Goal: Task Accomplishment & Management: Manage account settings

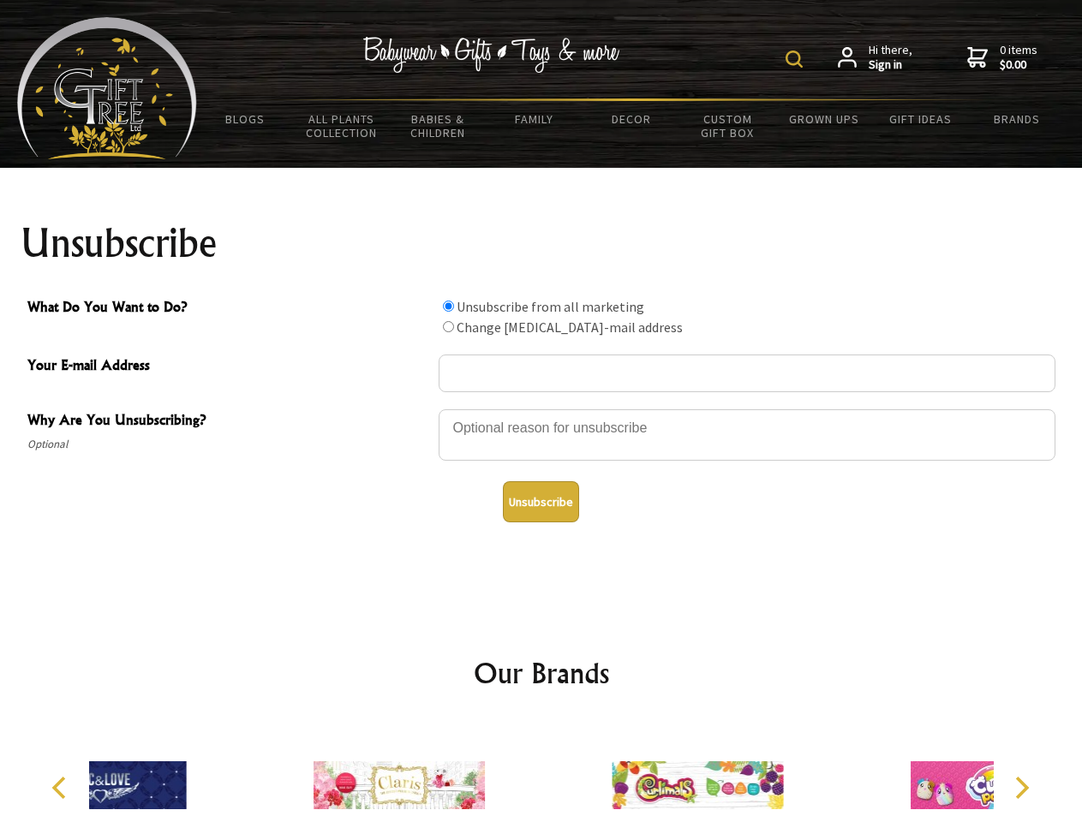
click at [797, 59] on img at bounding box center [794, 59] width 17 height 17
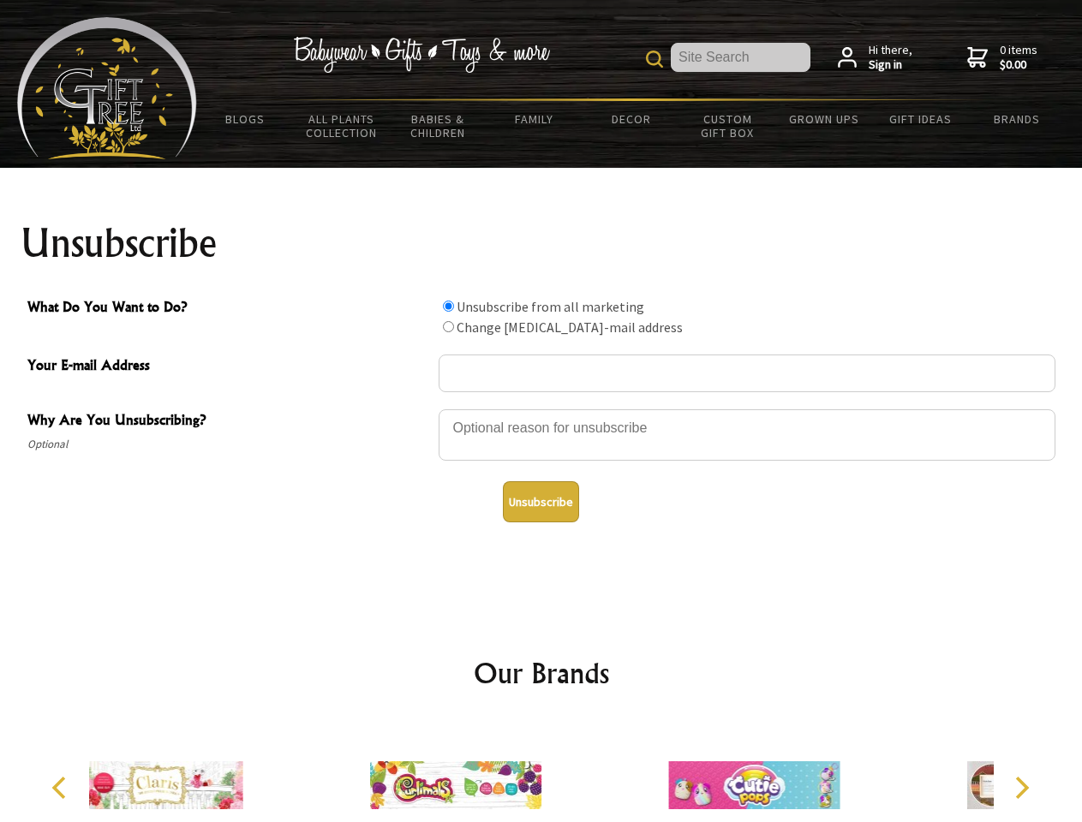
click at [541, 409] on div at bounding box center [747, 438] width 617 height 60
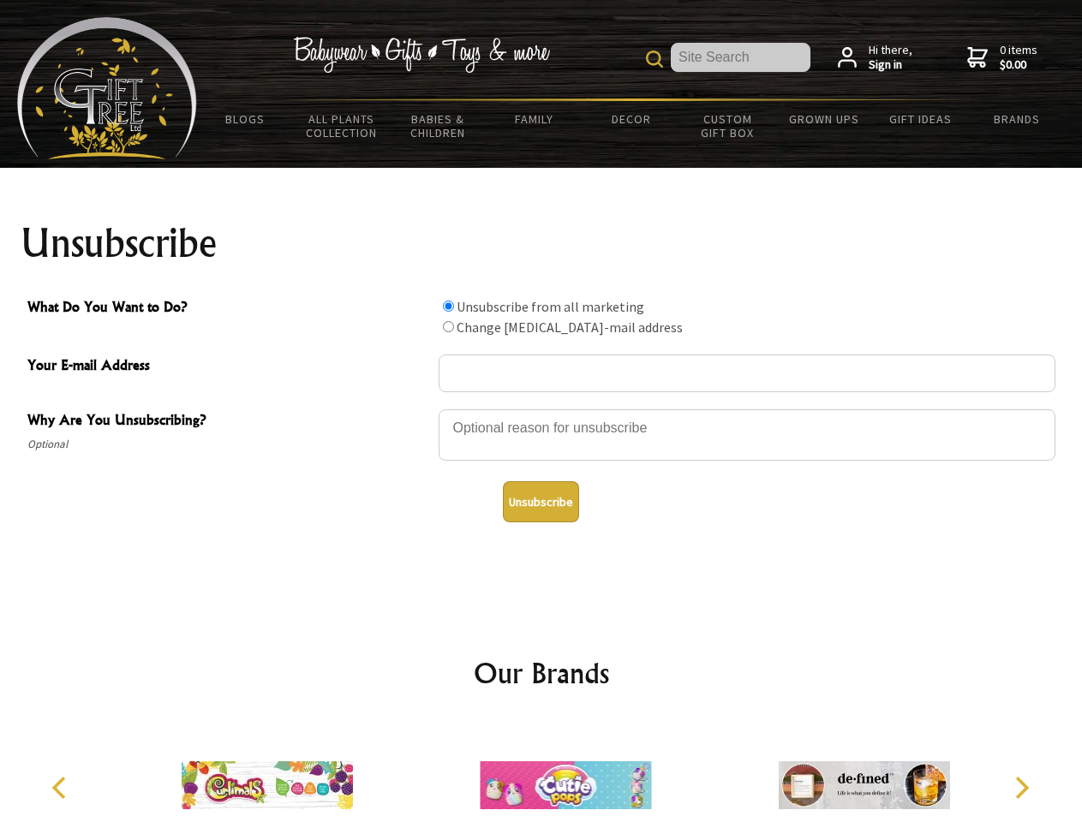
click at [448, 306] on input "What Do You Want to Do?" at bounding box center [448, 306] width 11 height 11
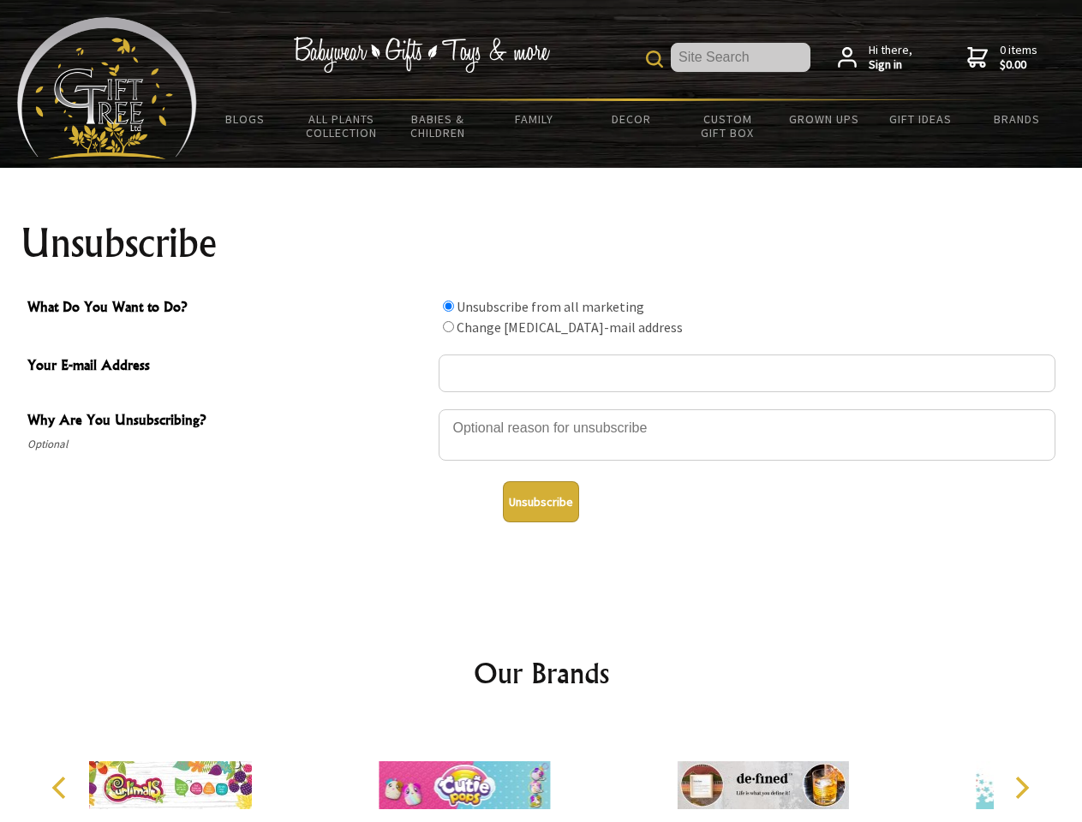
click at [448, 326] on input "What Do You Want to Do?" at bounding box center [448, 326] width 11 height 11
radio input "true"
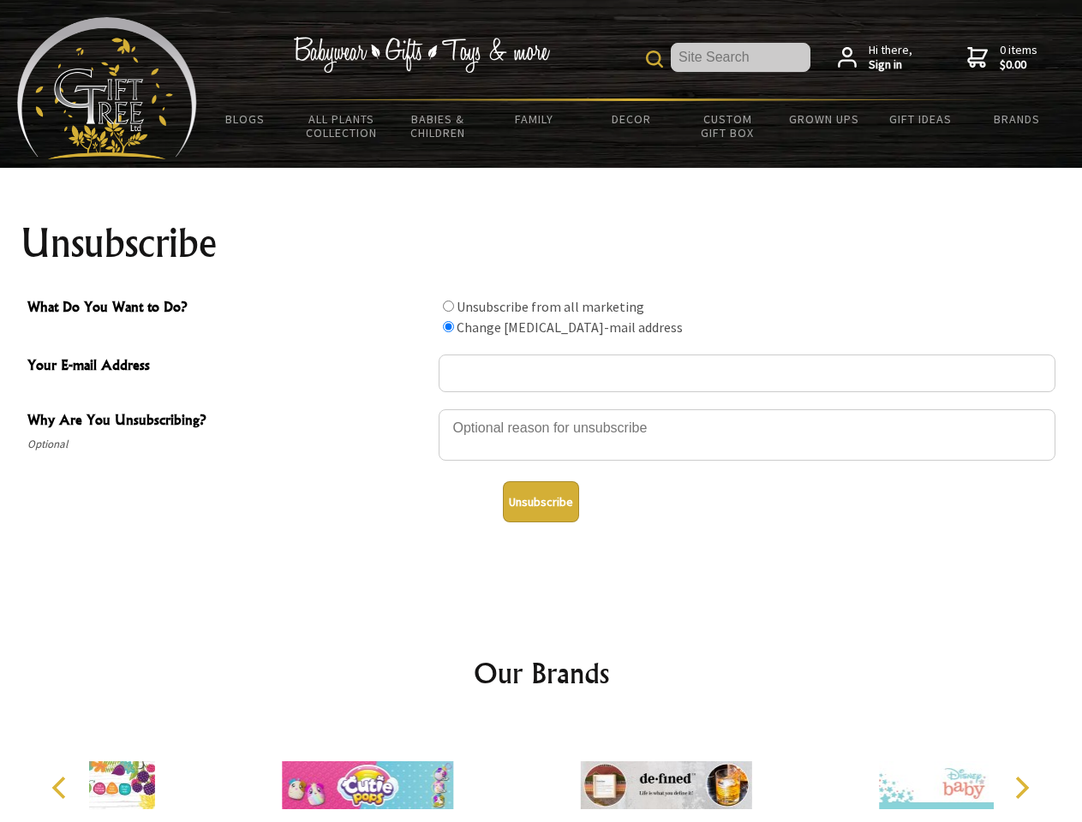
click at [541, 502] on button "Unsubscribe" at bounding box center [541, 501] width 76 height 41
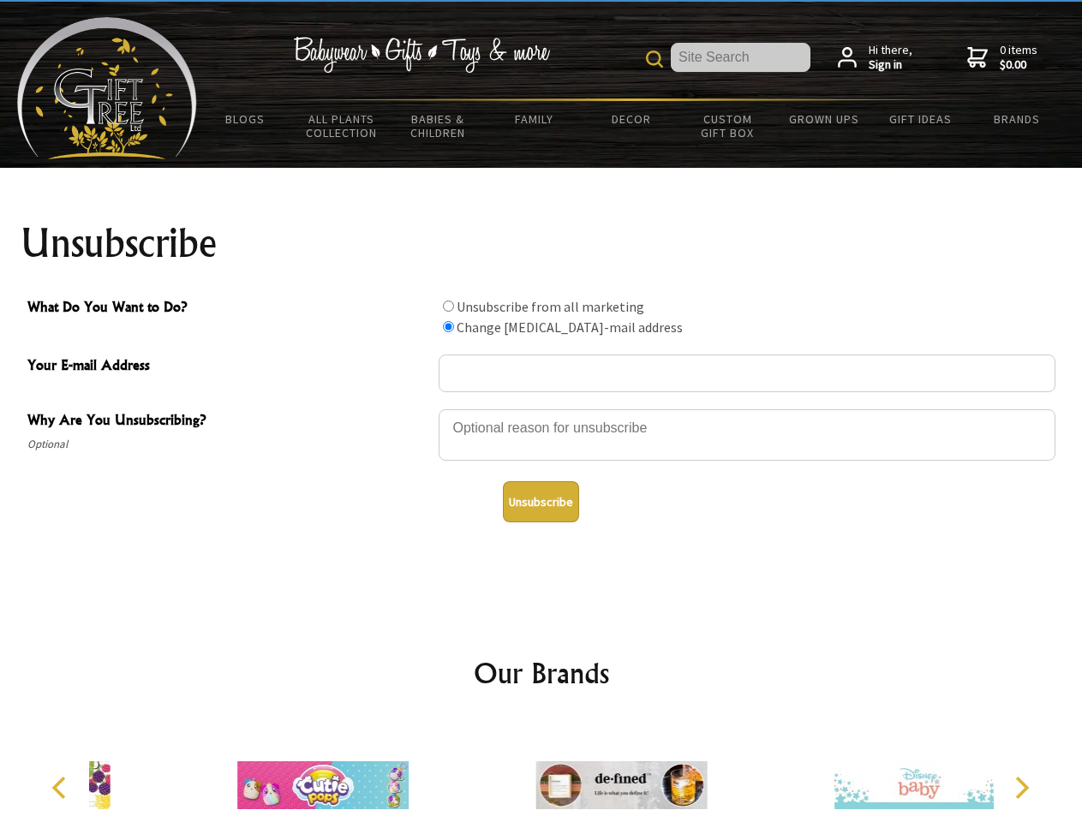
click at [541, 772] on img at bounding box center [620, 785] width 171 height 129
click at [62, 788] on icon "Previous" at bounding box center [61, 788] width 22 height 22
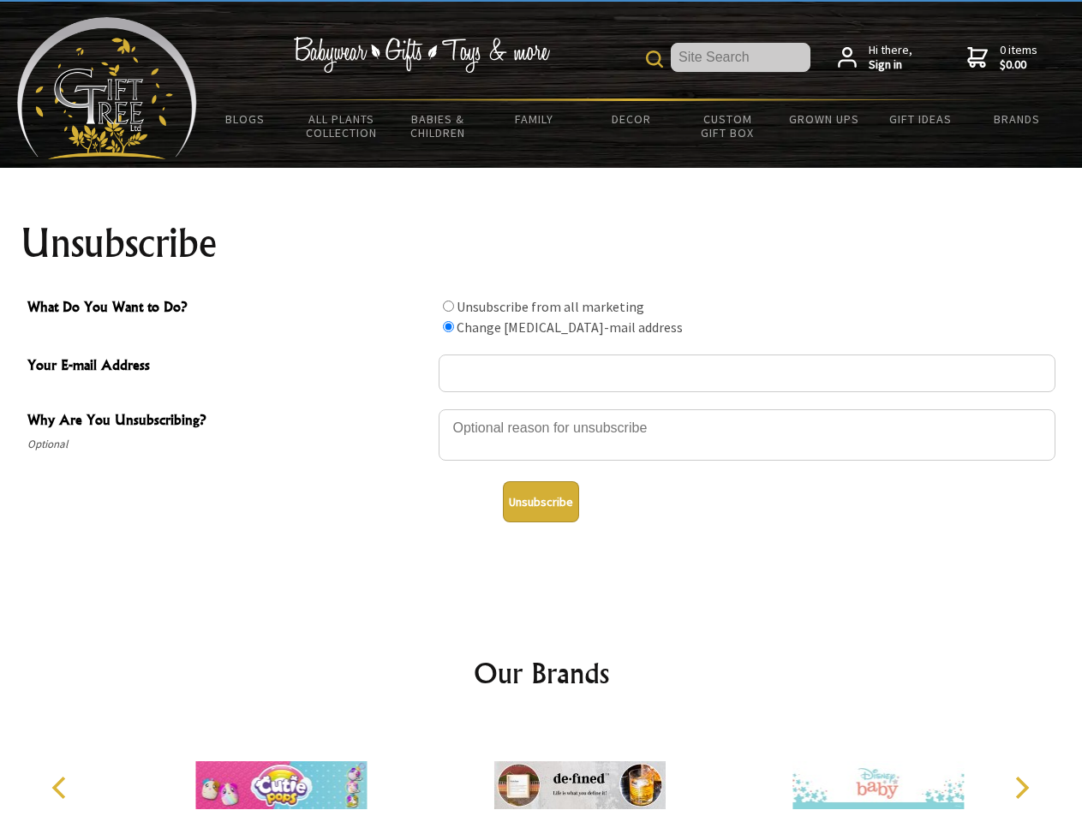
click at [1021, 788] on icon "Next" at bounding box center [1020, 788] width 22 height 22
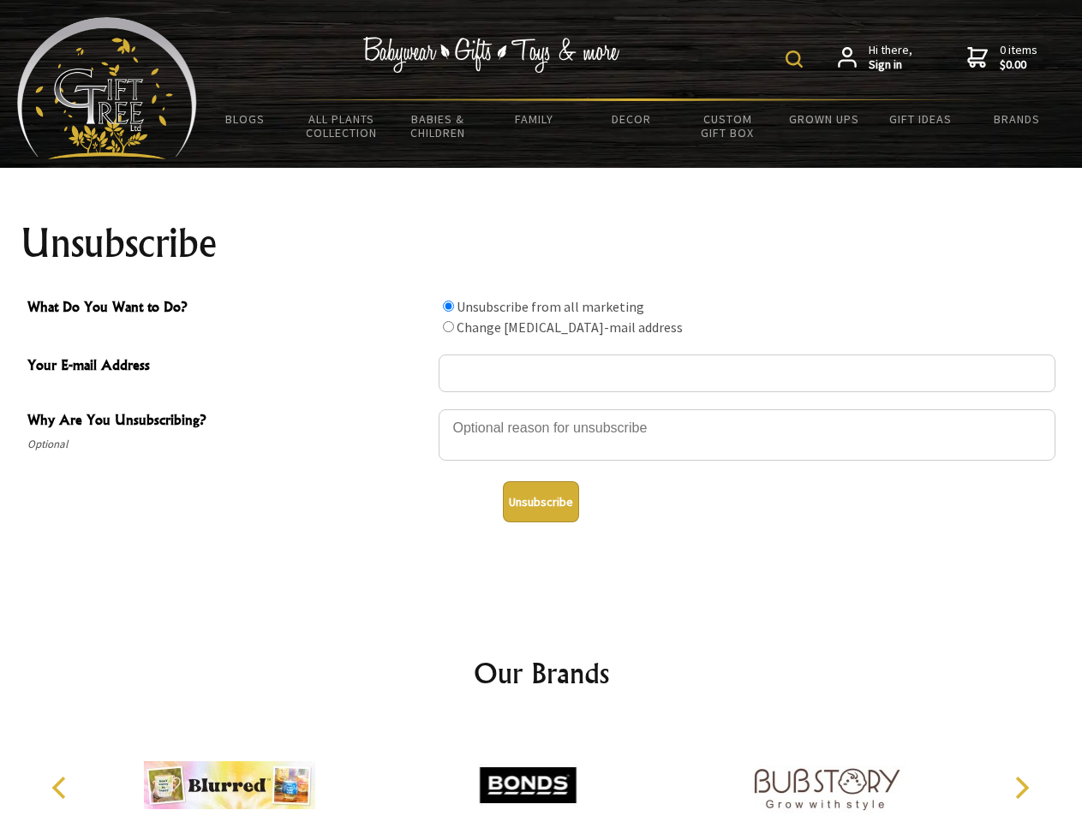
click at [797, 59] on img at bounding box center [794, 59] width 17 height 17
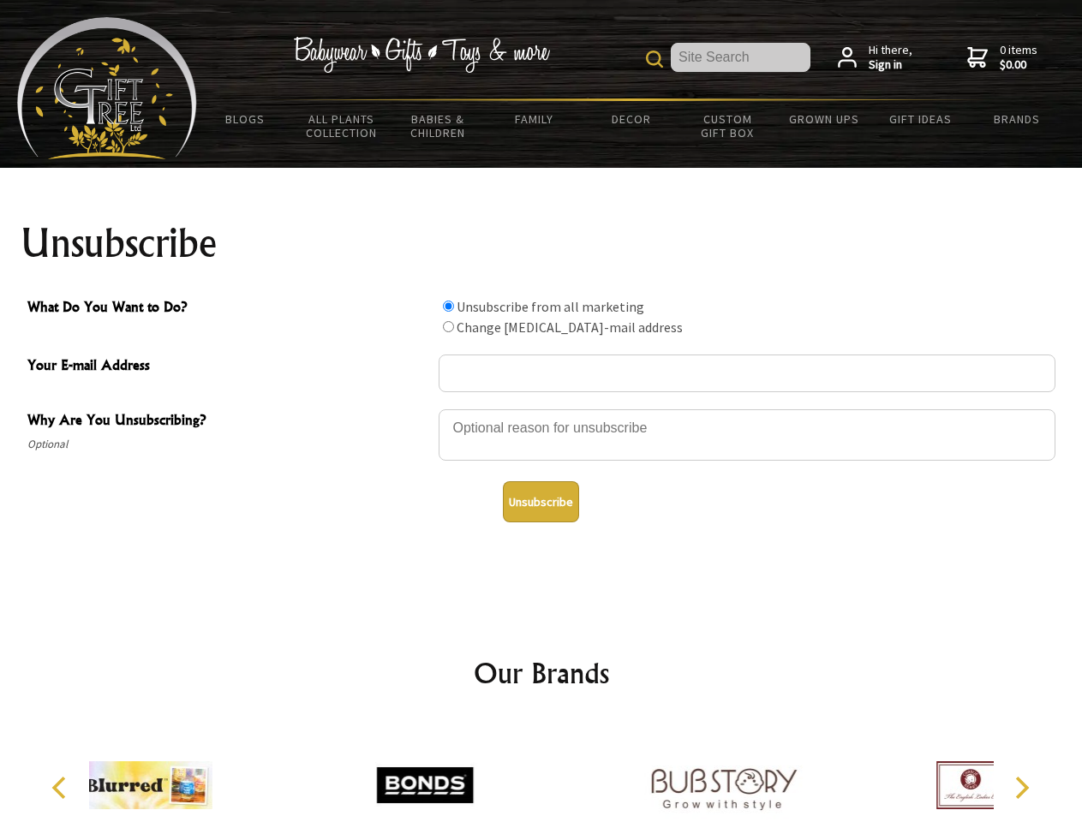
click at [541, 409] on div at bounding box center [747, 438] width 617 height 60
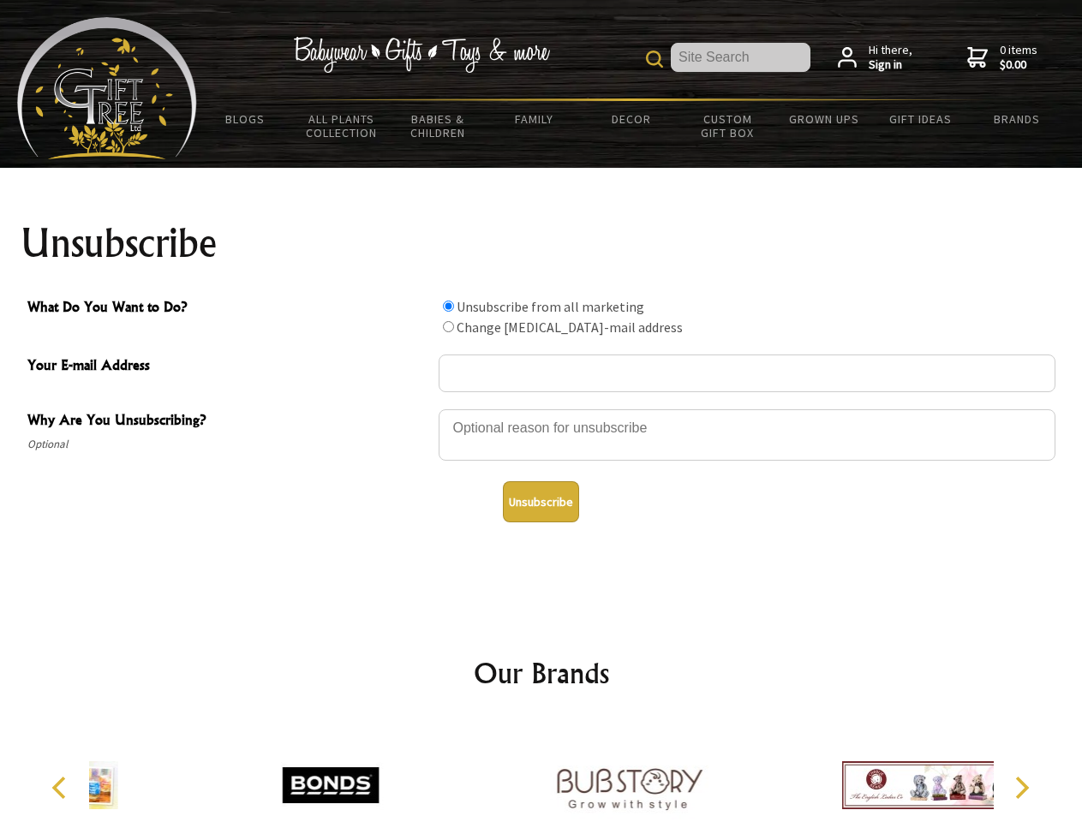
click at [448, 306] on input "What Do You Want to Do?" at bounding box center [448, 306] width 11 height 11
click at [448, 326] on input "What Do You Want to Do?" at bounding box center [448, 326] width 11 height 11
radio input "true"
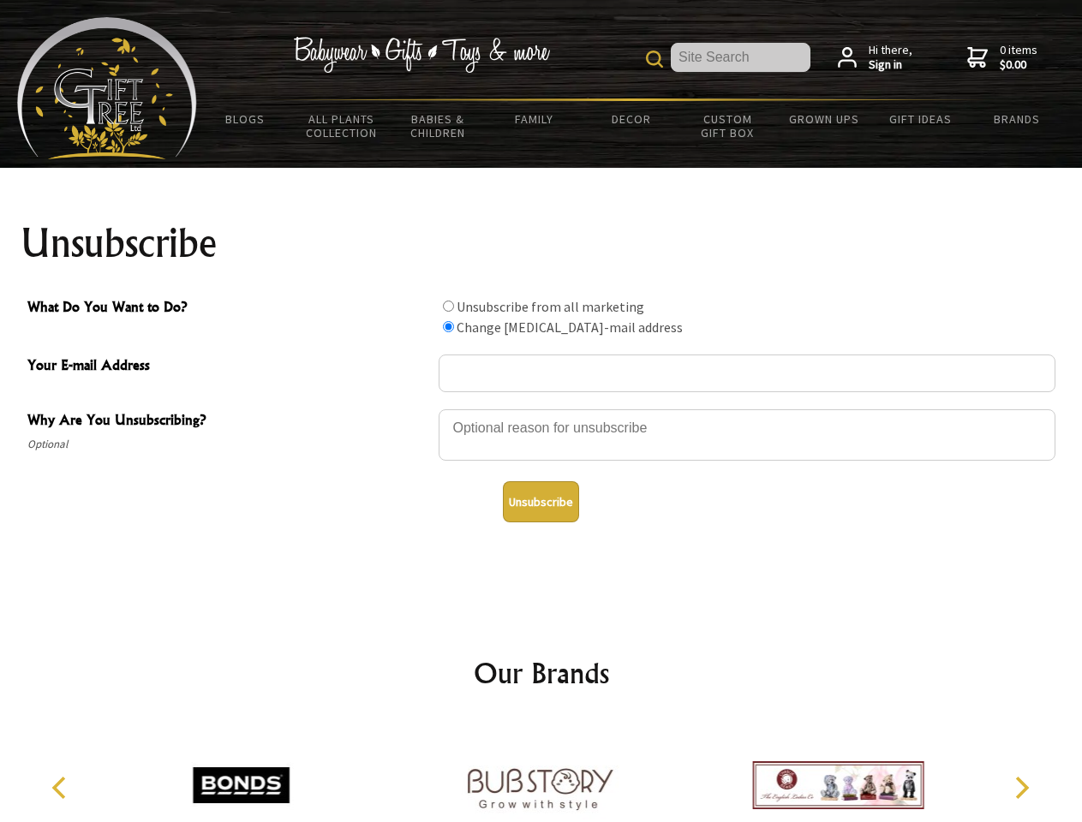
click at [541, 502] on button "Unsubscribe" at bounding box center [541, 501] width 76 height 41
click at [62, 788] on icon "Previous" at bounding box center [61, 788] width 22 height 22
click at [1021, 788] on icon "Next" at bounding box center [1020, 788] width 22 height 22
